Goal: Task Accomplishment & Management: Manage account settings

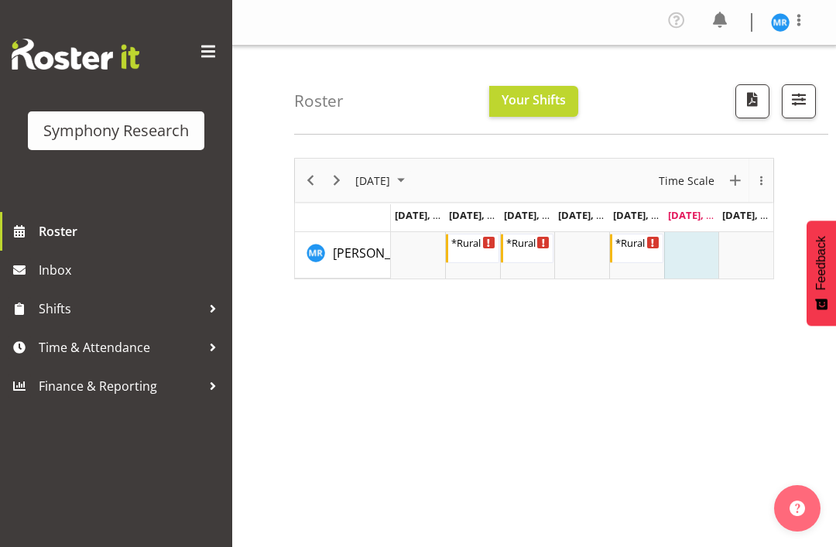
click at [806, 13] on span at bounding box center [798, 20] width 19 height 19
click at [727, 88] on link "Log Out" at bounding box center [733, 85] width 149 height 28
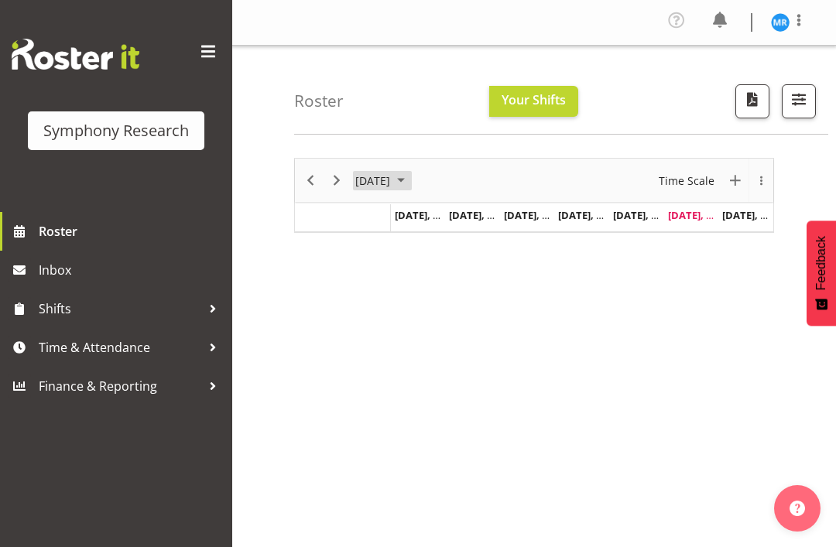
click at [410, 188] on span "August 2025" at bounding box center [400, 180] width 19 height 19
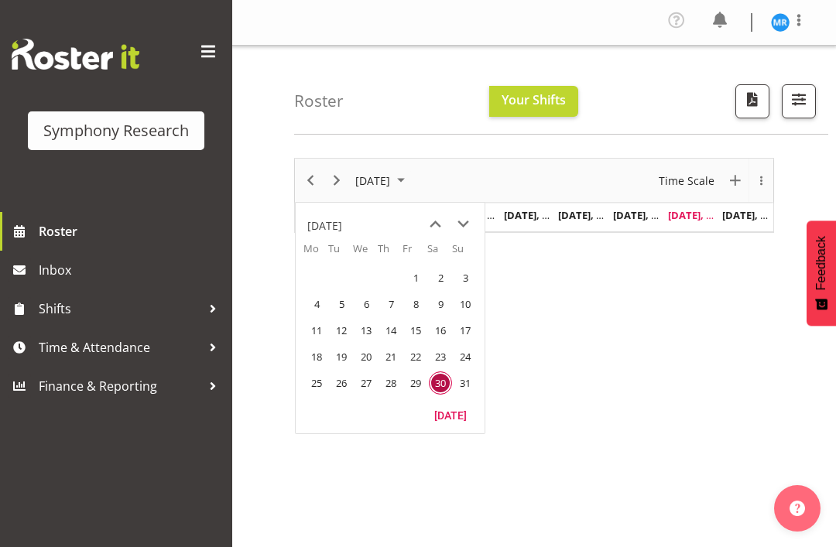
click at [412, 180] on button "[DATE]" at bounding box center [382, 180] width 59 height 19
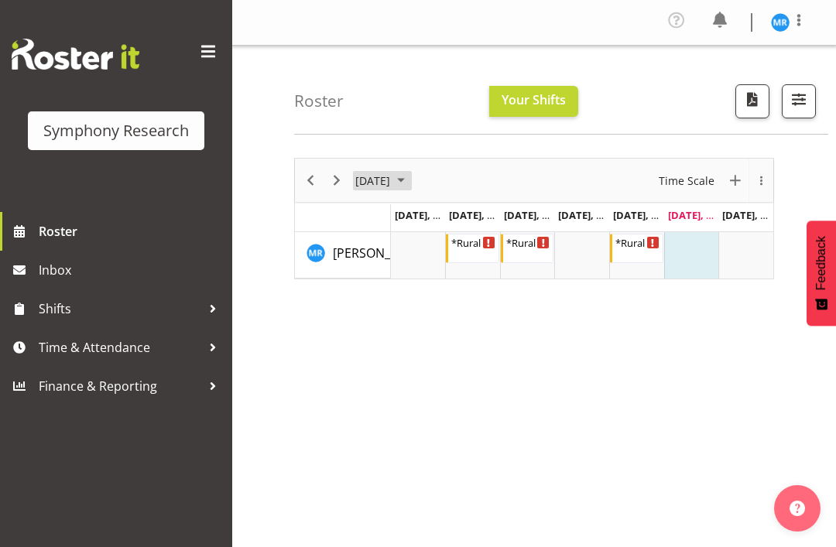
click at [410, 178] on span "August 2025" at bounding box center [400, 180] width 19 height 19
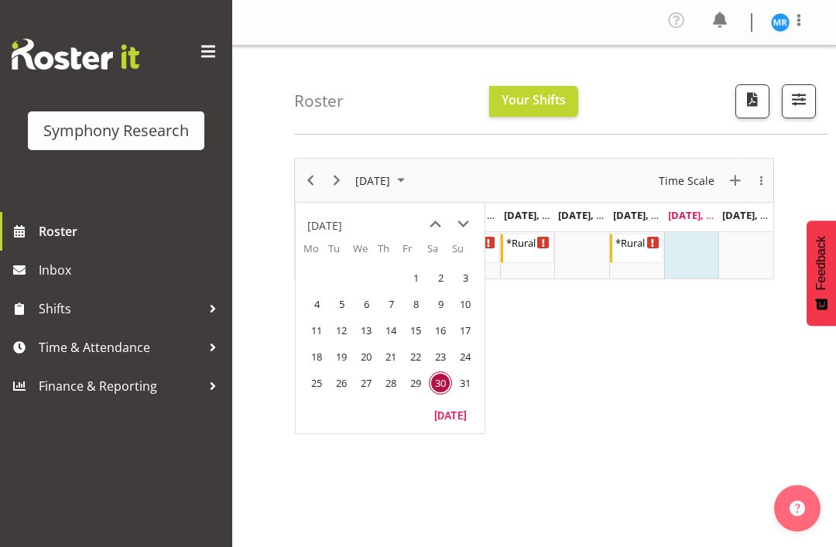
click at [463, 225] on span "next month" at bounding box center [463, 224] width 27 height 28
click at [316, 281] on span "1" at bounding box center [316, 277] width 23 height 23
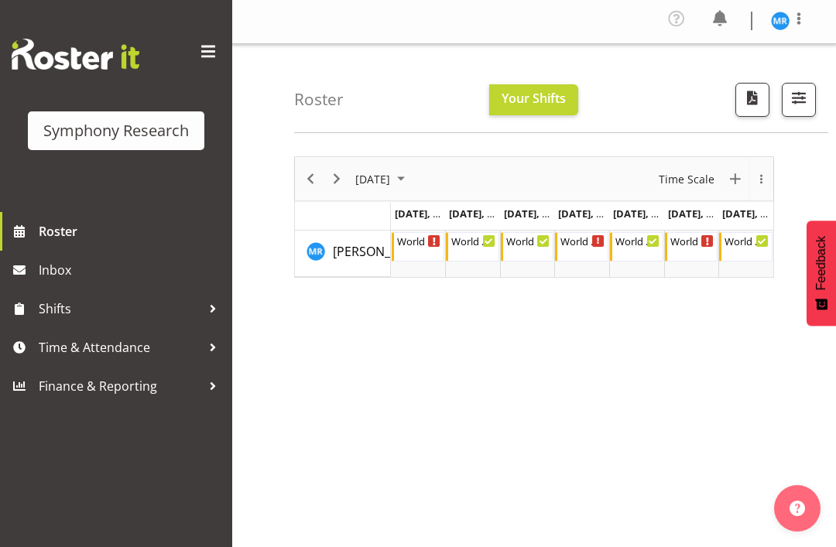
scroll to position [2, 0]
click at [706, 244] on div "Timeline Week of September 1, 2025" at bounding box center [708, 240] width 12 height 12
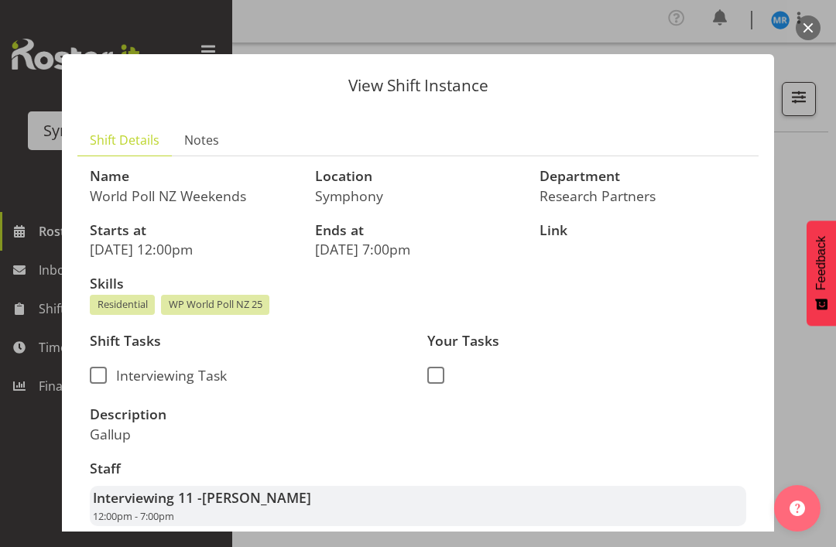
click at [809, 169] on div at bounding box center [418, 273] width 836 height 547
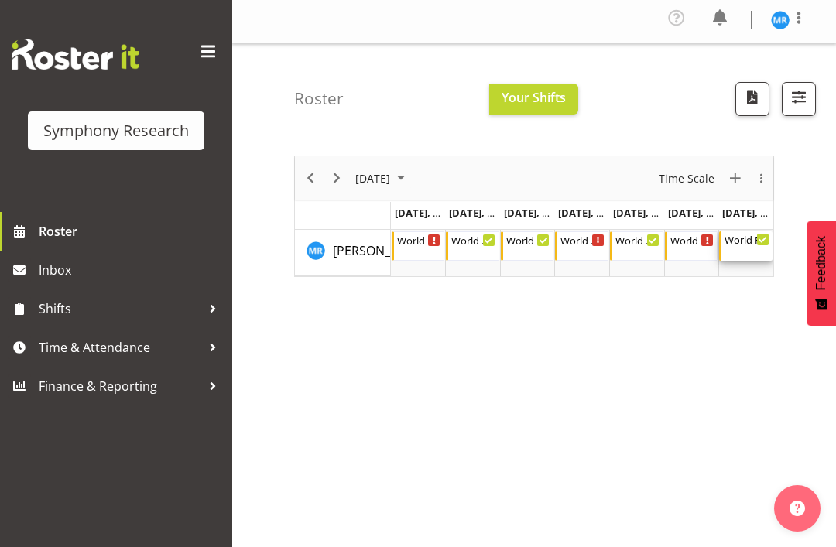
click at [747, 241] on div "World Poll NZ Weekends" at bounding box center [746, 238] width 45 height 15
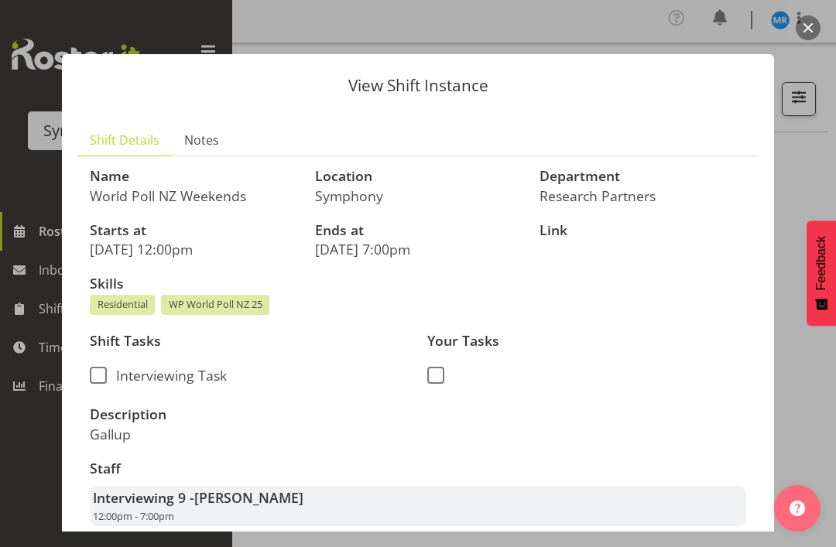
click at [811, 162] on div at bounding box center [418, 273] width 836 height 547
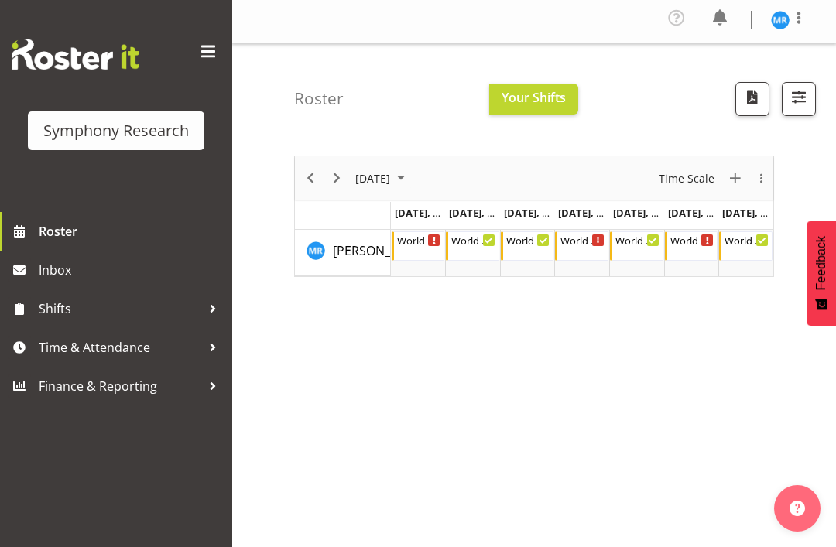
click at [601, 368] on div "[DATE] New Event [DATE] Time Scale Day Week Fortnight Month calendar Month Agen…" at bounding box center [565, 453] width 542 height 619
click at [415, 241] on div "World Poll NZ Weekdays" at bounding box center [419, 238] width 45 height 15
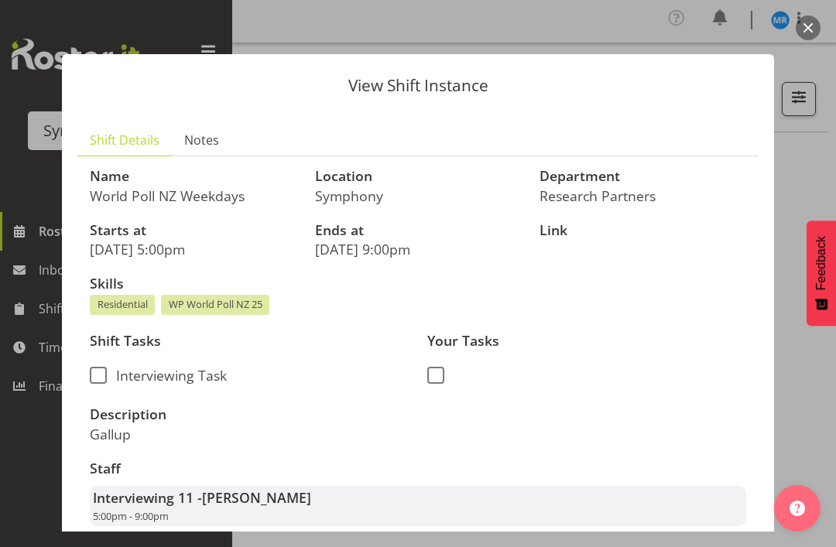
click at [809, 166] on div at bounding box center [418, 273] width 836 height 547
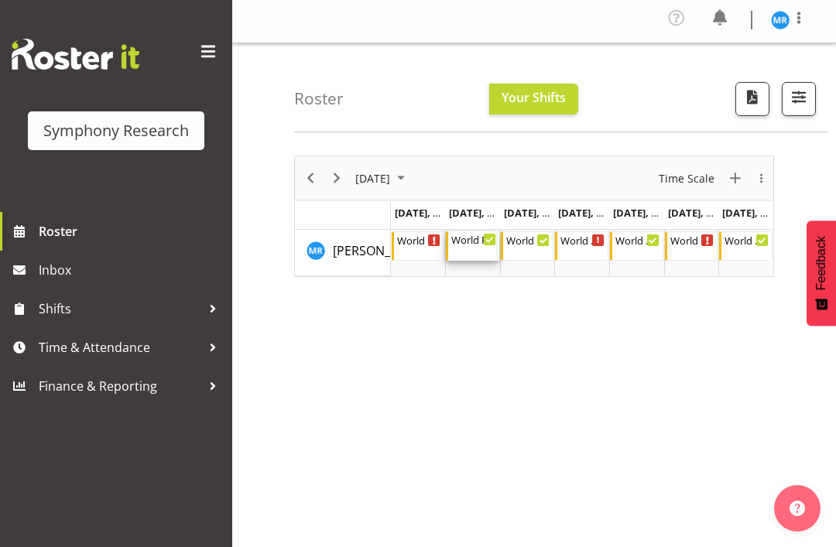
click at [486, 241] on icon "Timeline Week of September 1, 2025" at bounding box center [489, 240] width 8 height 8
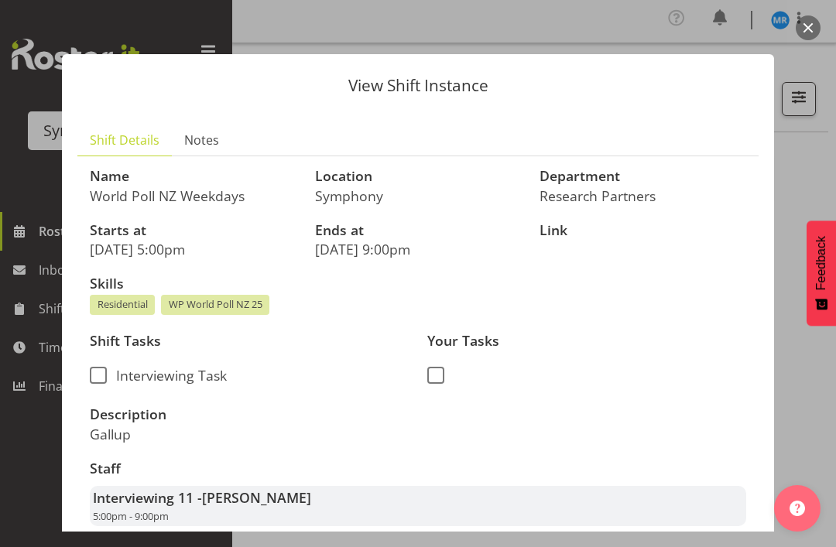
click at [797, 149] on div at bounding box center [418, 273] width 836 height 547
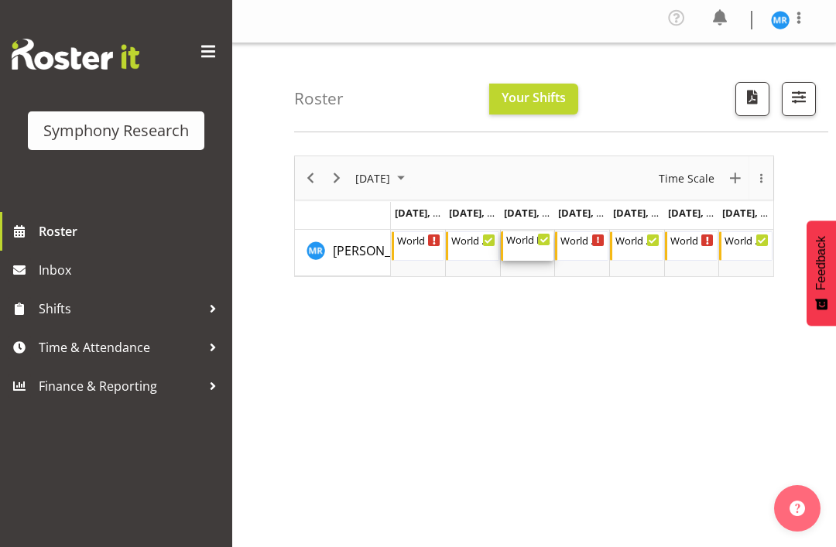
click at [531, 246] on div "World Poll NZ Weekdays 5:00 PM - 9:00 PM" at bounding box center [528, 245] width 45 height 29
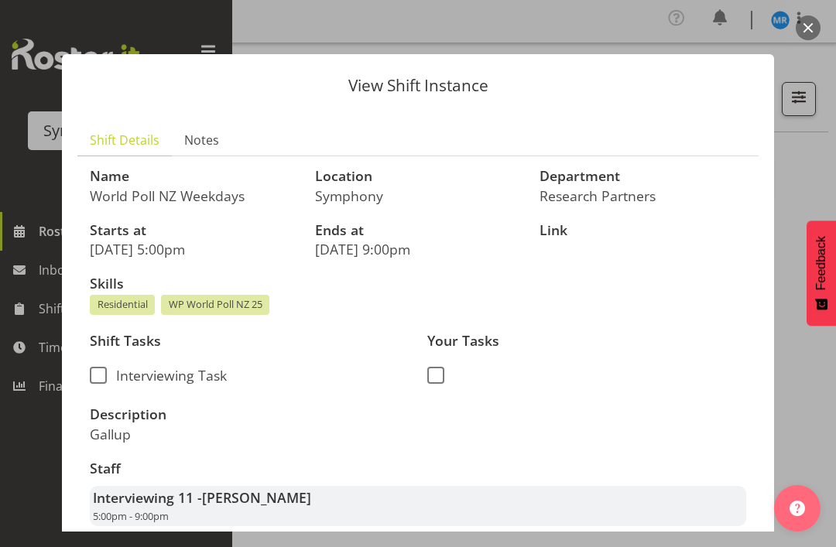
click at [809, 163] on div at bounding box center [418, 273] width 836 height 547
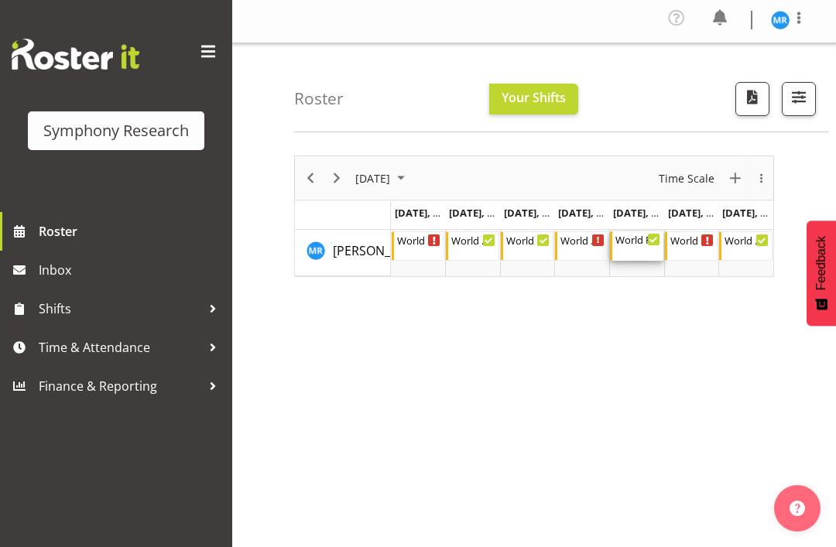
click at [624, 248] on div "World Poll NZ Weekdays 5:00 PM - 9:00 PM" at bounding box center [637, 245] width 45 height 29
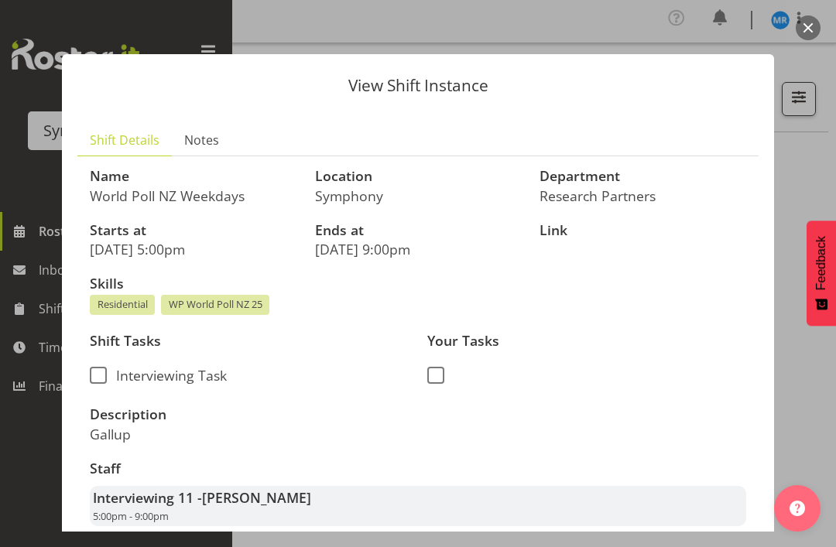
click at [815, 172] on div at bounding box center [418, 273] width 836 height 547
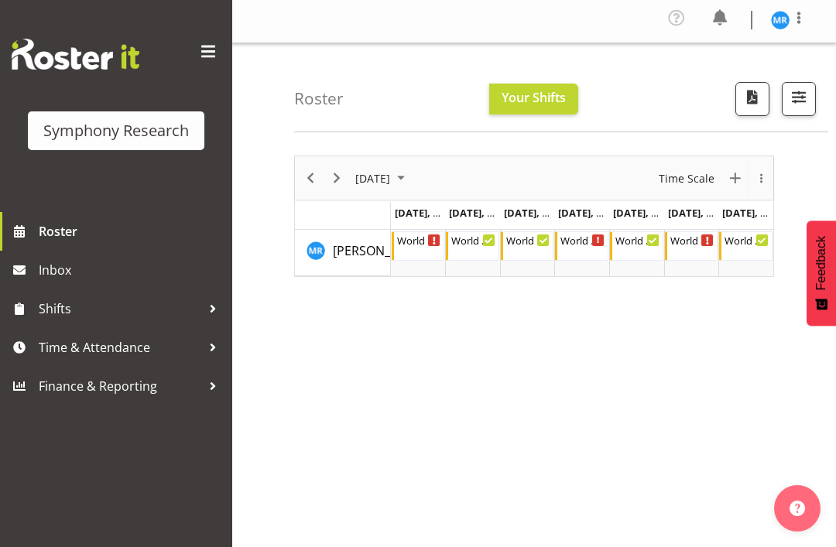
click at [805, 20] on span at bounding box center [798, 18] width 19 height 19
click at [738, 79] on link "Log Out" at bounding box center [733, 83] width 149 height 28
